Goal: Navigation & Orientation: Find specific page/section

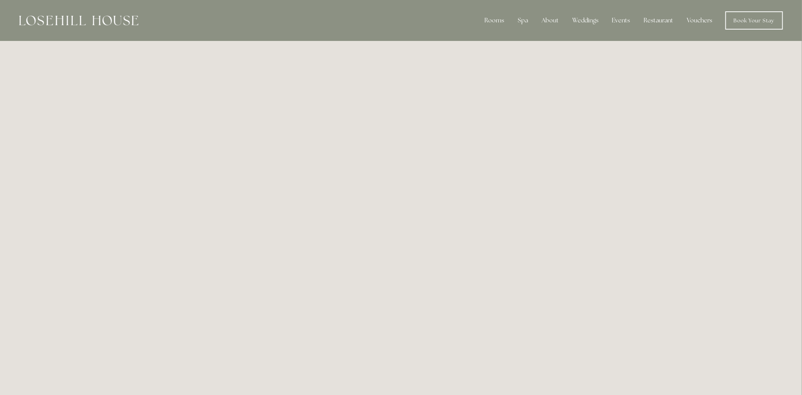
click at [696, 20] on link "Vouchers" at bounding box center [700, 20] width 38 height 15
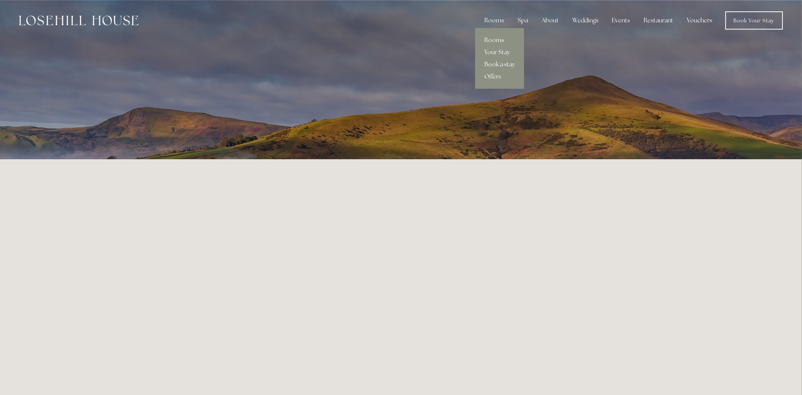
click at [506, 64] on link "Book a stay" at bounding box center [499, 64] width 49 height 12
